Goal: Use online tool/utility: Utilize a website feature to perform a specific function

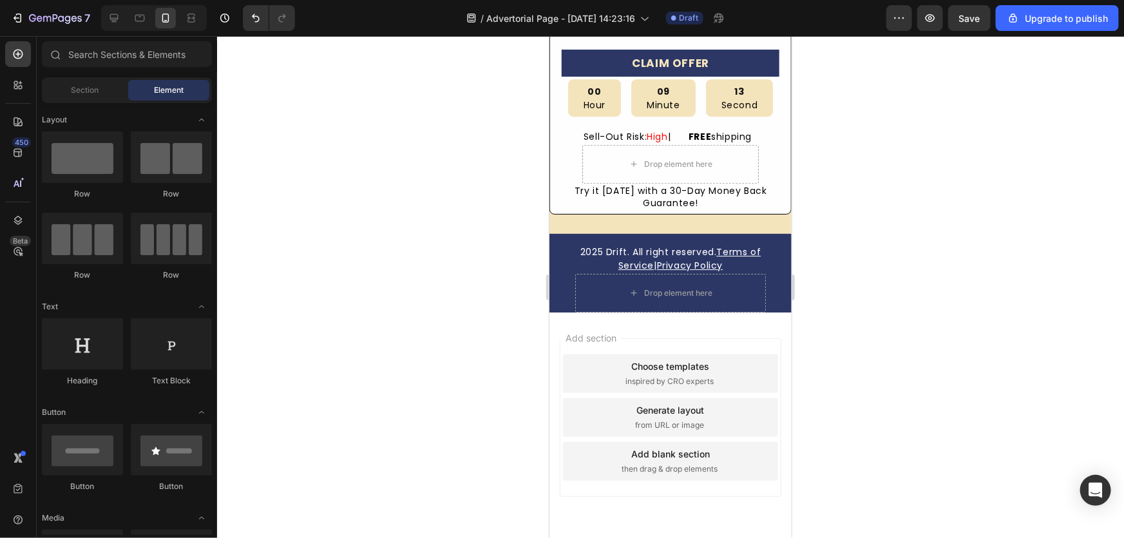
scroll to position [4409, 0]
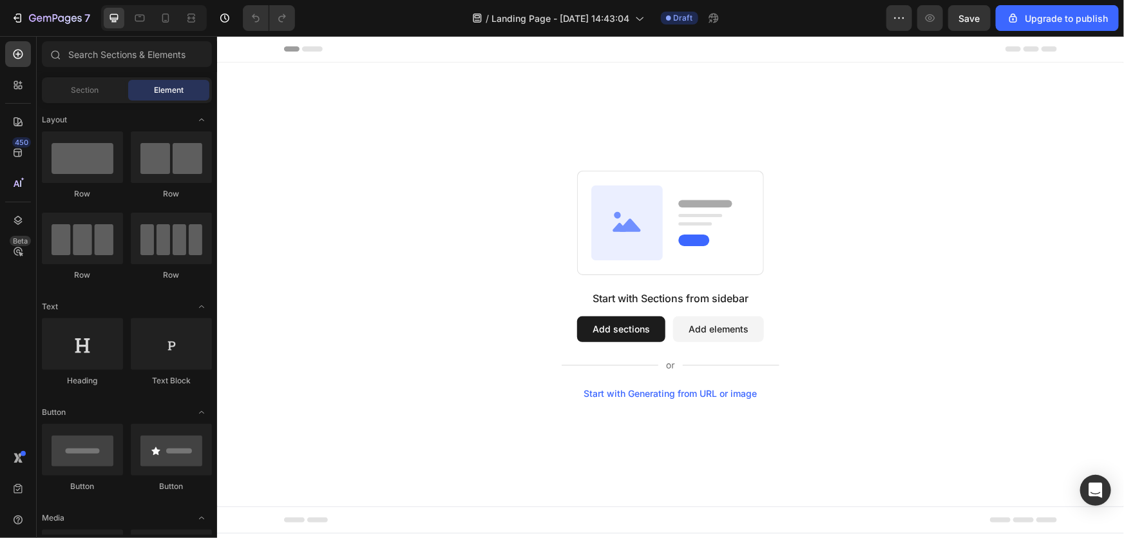
click at [671, 394] on div "Start with Generating from URL or image" at bounding box center [669, 393] width 173 height 10
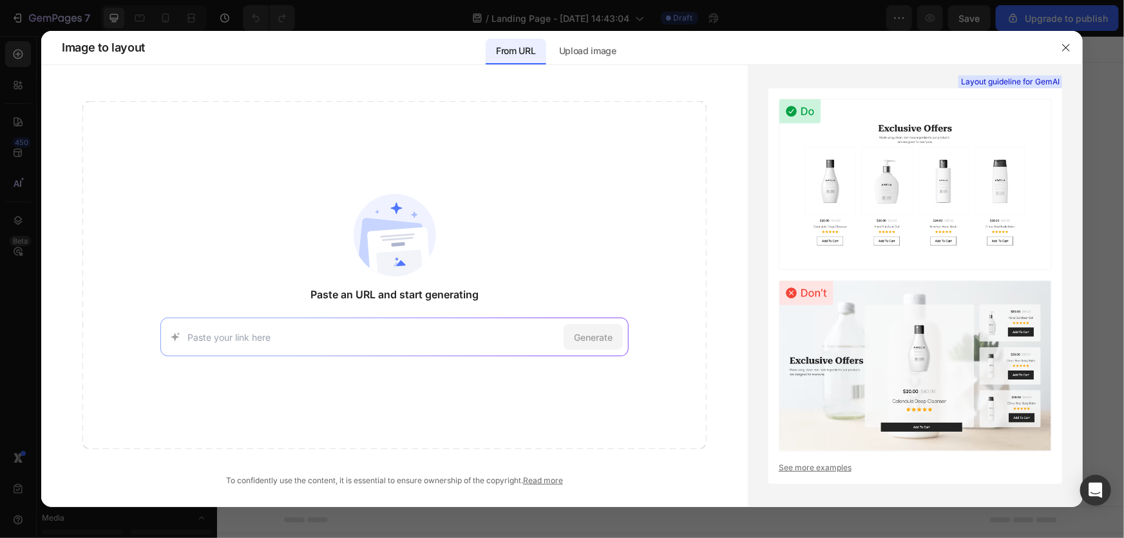
click at [447, 354] on div "Generate" at bounding box center [394, 336] width 468 height 39
click at [444, 335] on input at bounding box center [372, 337] width 371 height 14
paste input "https://www.everydaydose.com/"
type input "https://www.everydaydose.com/"
click at [559, 341] on div "https://www.everydaydose.com/ Generate" at bounding box center [394, 336] width 468 height 39
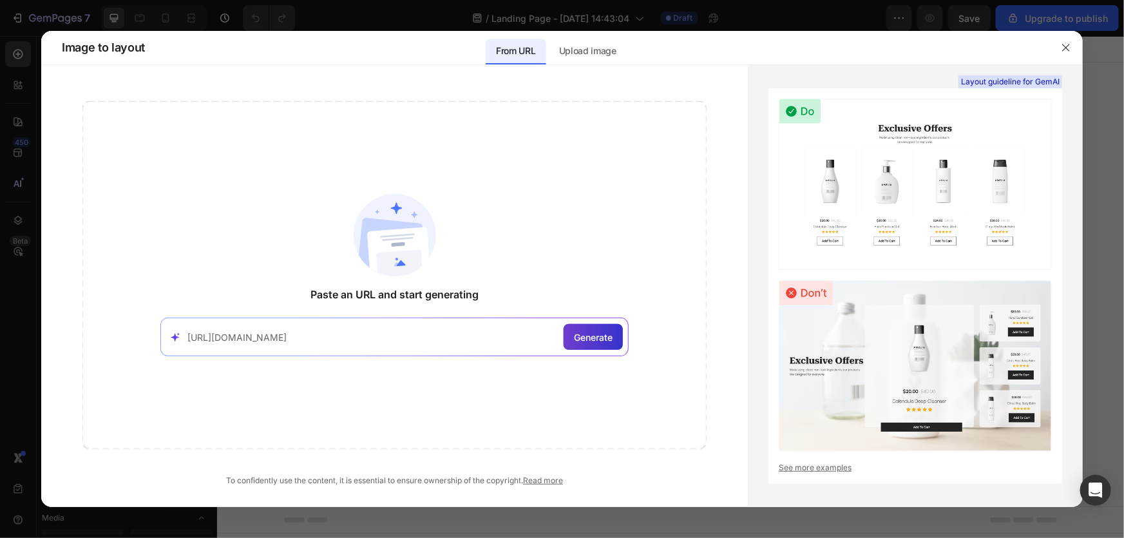
click at [569, 339] on div "Generate" at bounding box center [592, 337] width 59 height 26
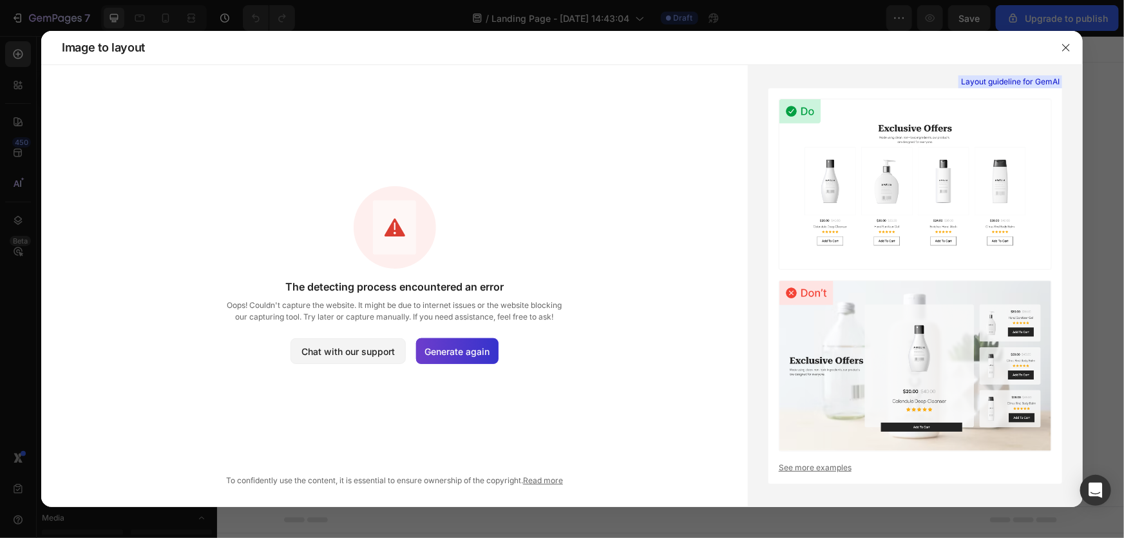
click at [462, 350] on span "Generate again" at bounding box center [457, 351] width 65 height 14
click at [473, 357] on span "Generate again" at bounding box center [457, 351] width 65 height 14
drag, startPoint x: 1065, startPoint y: 45, endPoint x: 121, endPoint y: 162, distance: 951.1
click at [1066, 46] on icon "button" at bounding box center [1065, 47] width 10 height 10
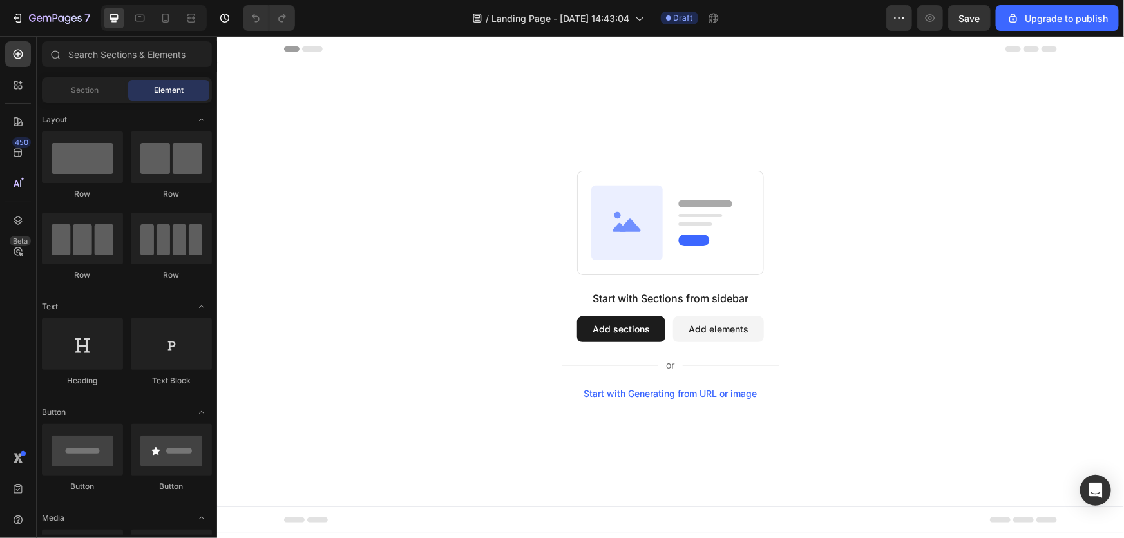
click at [708, 392] on div "Start with Generating from URL or image" at bounding box center [669, 393] width 173 height 10
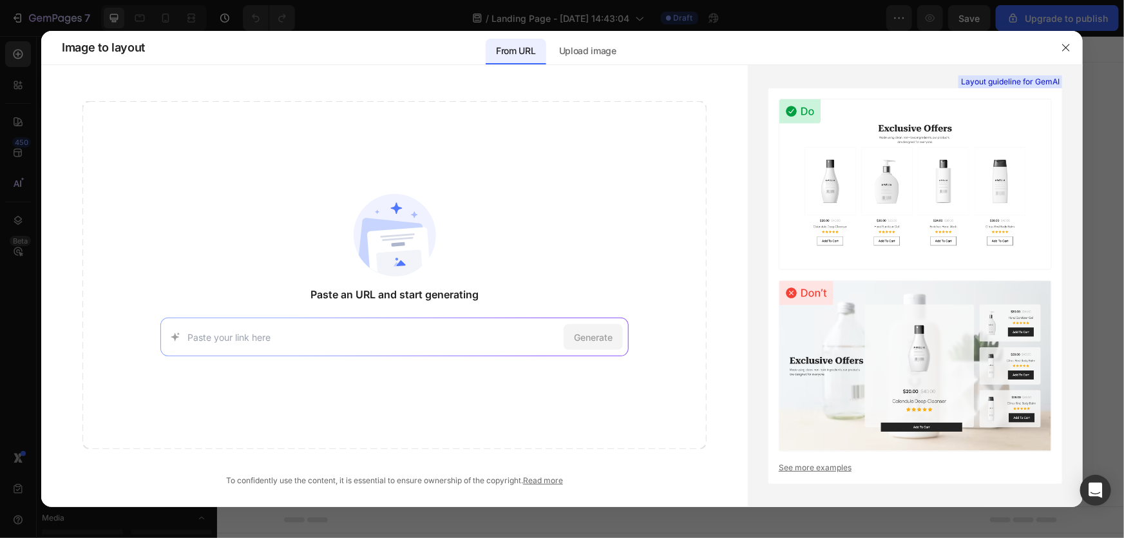
drag, startPoint x: 519, startPoint y: 335, endPoint x: 513, endPoint y: 335, distance: 6.5
click at [518, 335] on input at bounding box center [372, 337] width 371 height 14
type input "https://flowpouch.com/"
click at [601, 346] on div "Generate" at bounding box center [592, 337] width 59 height 26
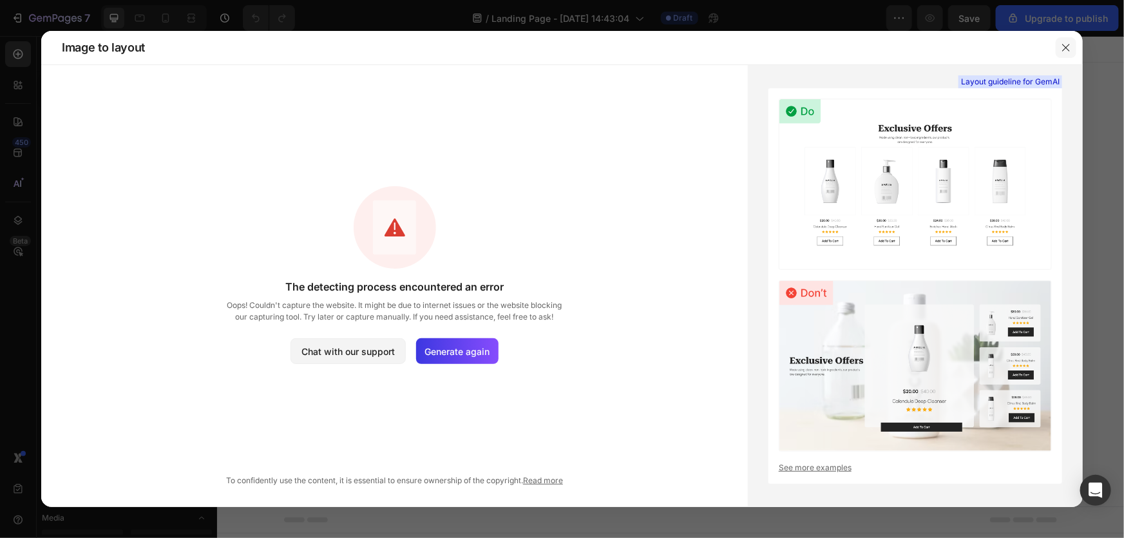
click at [1065, 44] on icon "button" at bounding box center [1065, 47] width 10 height 10
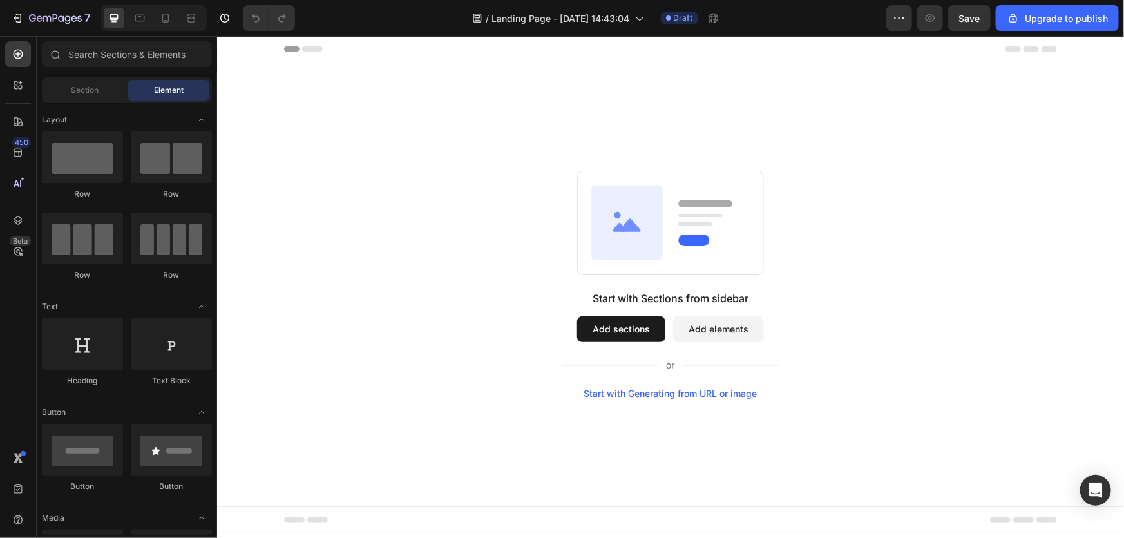
click at [713, 393] on div "Start with Generating from URL or image" at bounding box center [669, 393] width 173 height 10
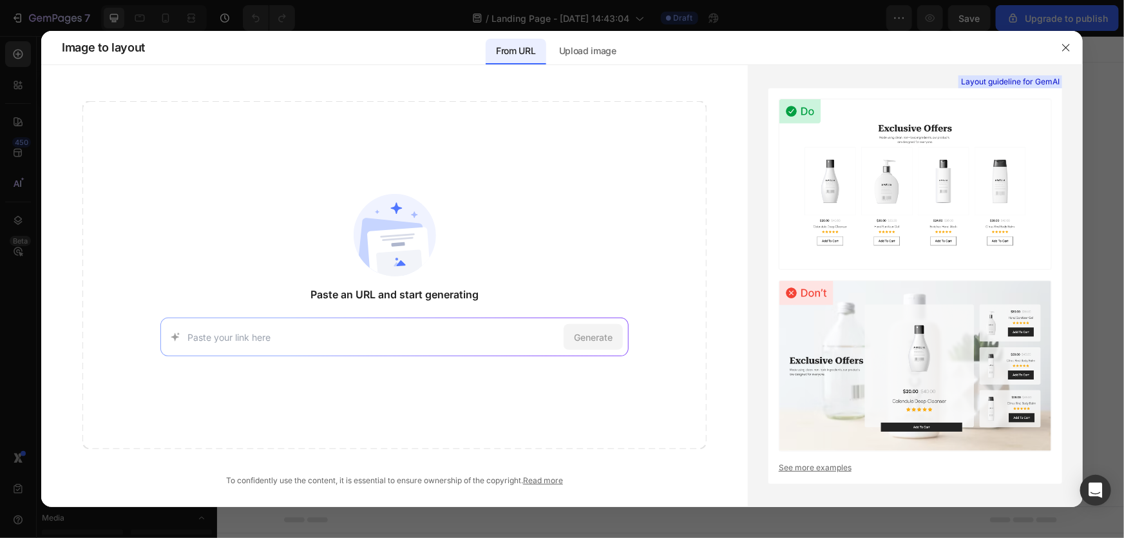
click at [520, 332] on input at bounding box center [372, 337] width 371 height 14
click at [200, 335] on input at bounding box center [372, 337] width 371 height 14
type input "https://www.everydaydose.com/"
click at [611, 341] on span "Generate" at bounding box center [593, 337] width 39 height 14
